Goal: Transaction & Acquisition: Purchase product/service

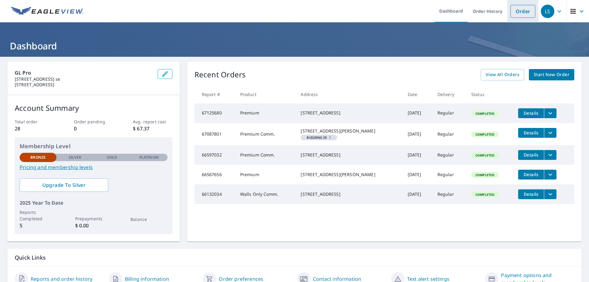
click at [516, 8] on link "Order" at bounding box center [523, 11] width 25 height 13
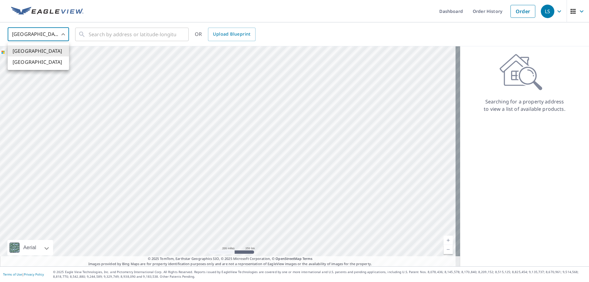
click at [30, 33] on body "LS LS Dashboard Order History Order LS United States US ​ ​ OR Upload Blueprint…" at bounding box center [294, 141] width 589 height 282
click at [35, 61] on li "[GEOGRAPHIC_DATA]" at bounding box center [38, 61] width 61 height 11
type input "CA"
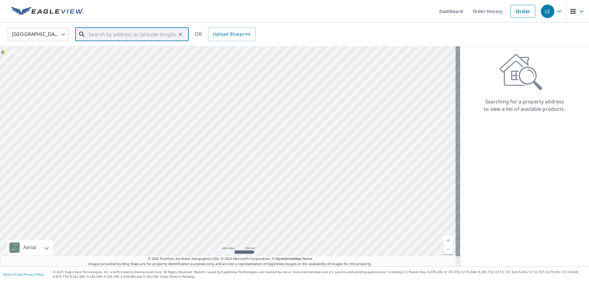
click at [100, 37] on input "text" at bounding box center [132, 34] width 87 height 17
paste input "866 [PERSON_NAME][GEOGRAPHIC_DATA]"
click at [147, 52] on span "866 [PERSON_NAME] RIDGE CANMORE AB T1W2Y6" at bounding box center [135, 55] width 96 height 15
type input "866 [PERSON_NAME] RIDGE CANMORE AB T1W2Y6"
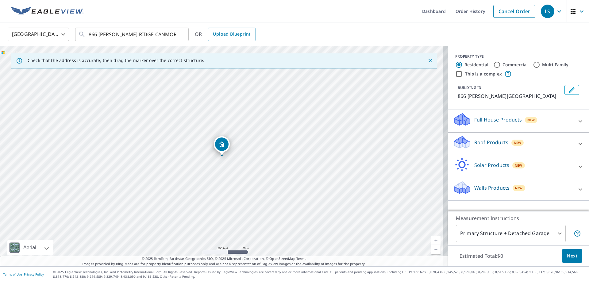
click at [474, 153] on div "Roof Products New" at bounding box center [513, 143] width 120 height 17
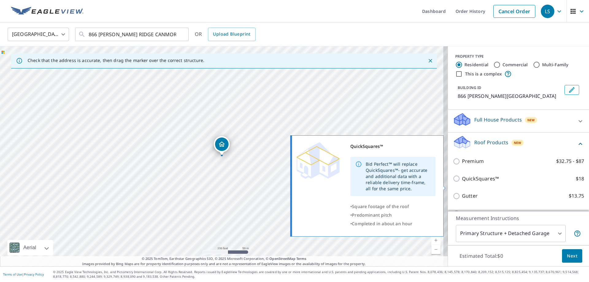
click at [474, 183] on p "QuickSquares™" at bounding box center [480, 179] width 37 height 8
click at [462, 182] on input "QuickSquares™ $18" at bounding box center [457, 178] width 9 height 7
checkbox input "true"
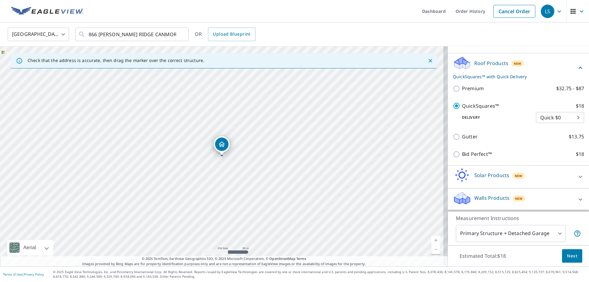
scroll to position [87, 0]
click at [562, 255] on button "Next" at bounding box center [572, 256] width 20 height 14
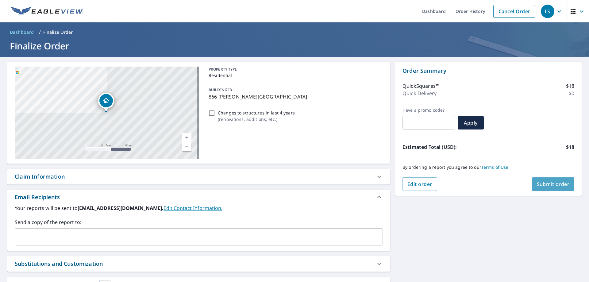
click at [544, 189] on button "Submit order" at bounding box center [553, 184] width 43 height 14
